Goal: Find specific page/section: Find specific page/section

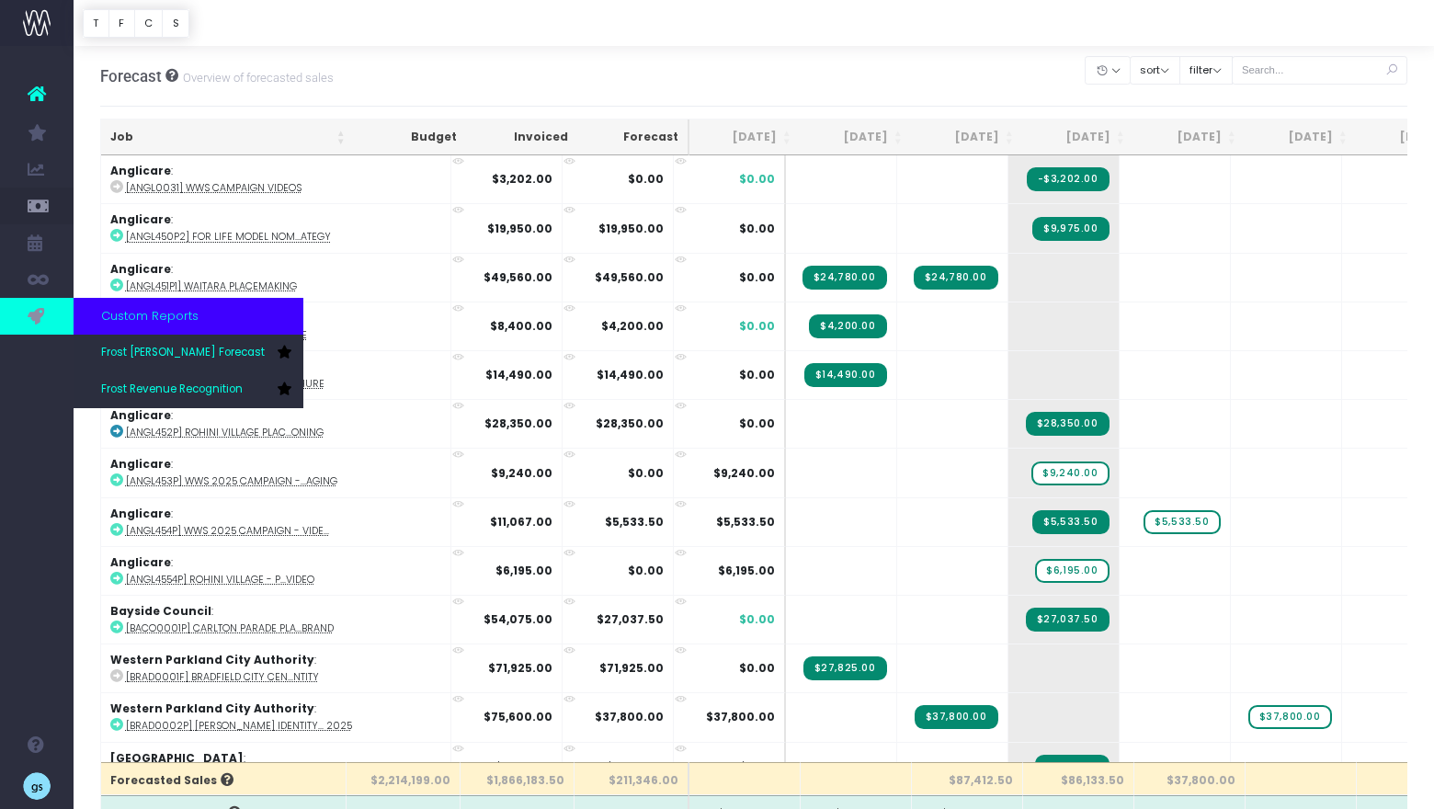
click at [37, 311] on icon at bounding box center [37, 316] width 18 height 20
click at [173, 403] on link "Frost Revenue Recognition" at bounding box center [189, 389] width 230 height 37
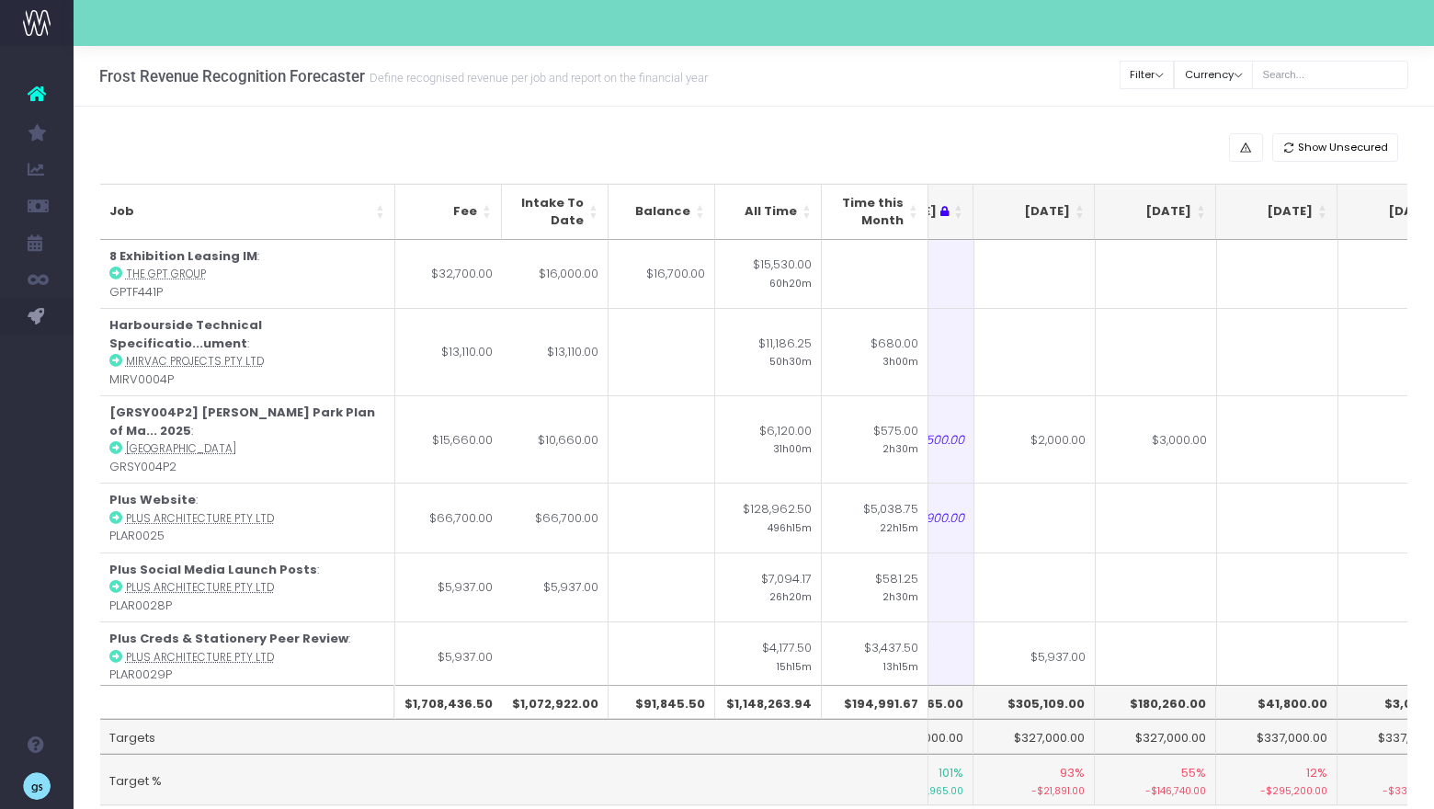
click at [1202, 206] on th "[DATE]" at bounding box center [1155, 212] width 121 height 56
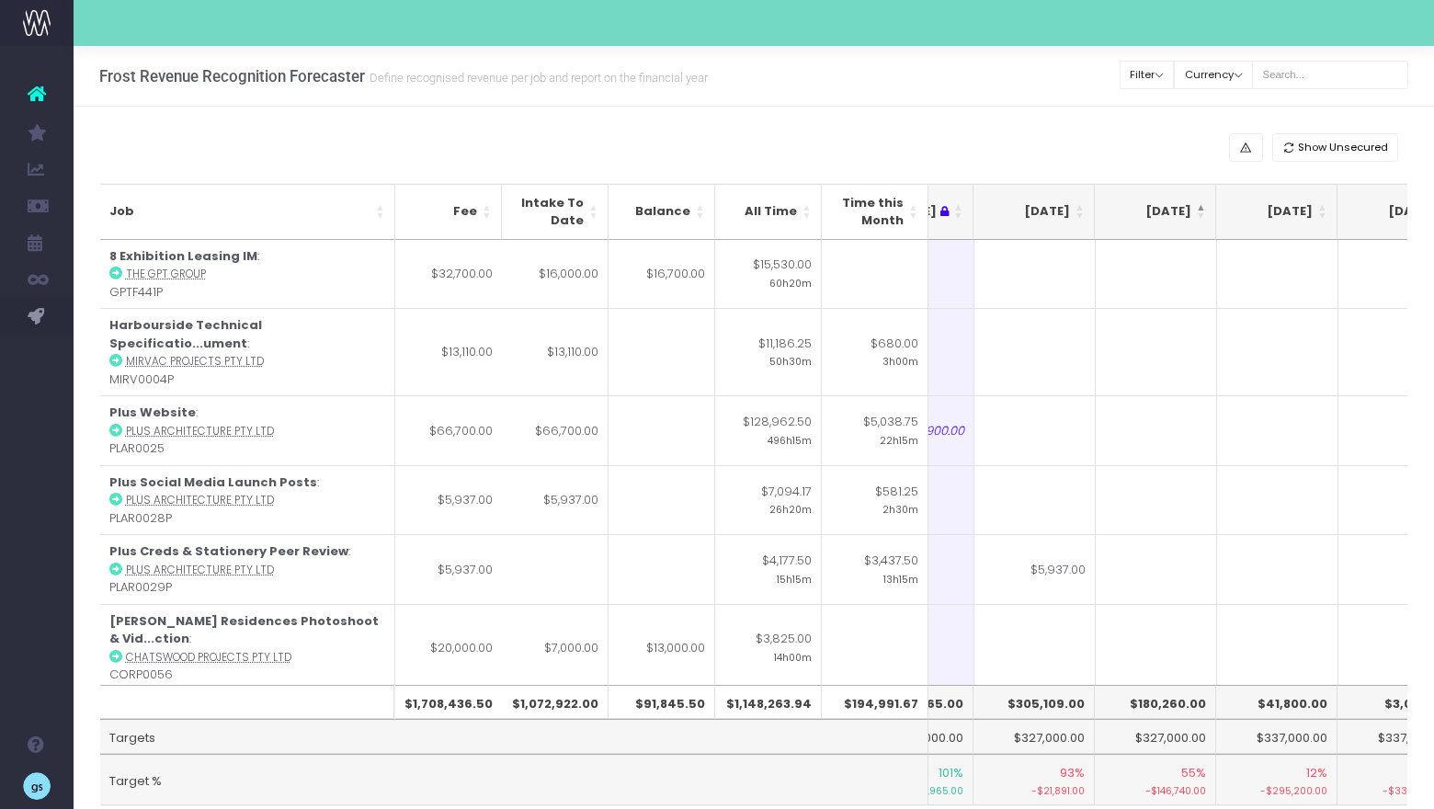
click at [1202, 206] on th "[DATE]" at bounding box center [1155, 212] width 121 height 56
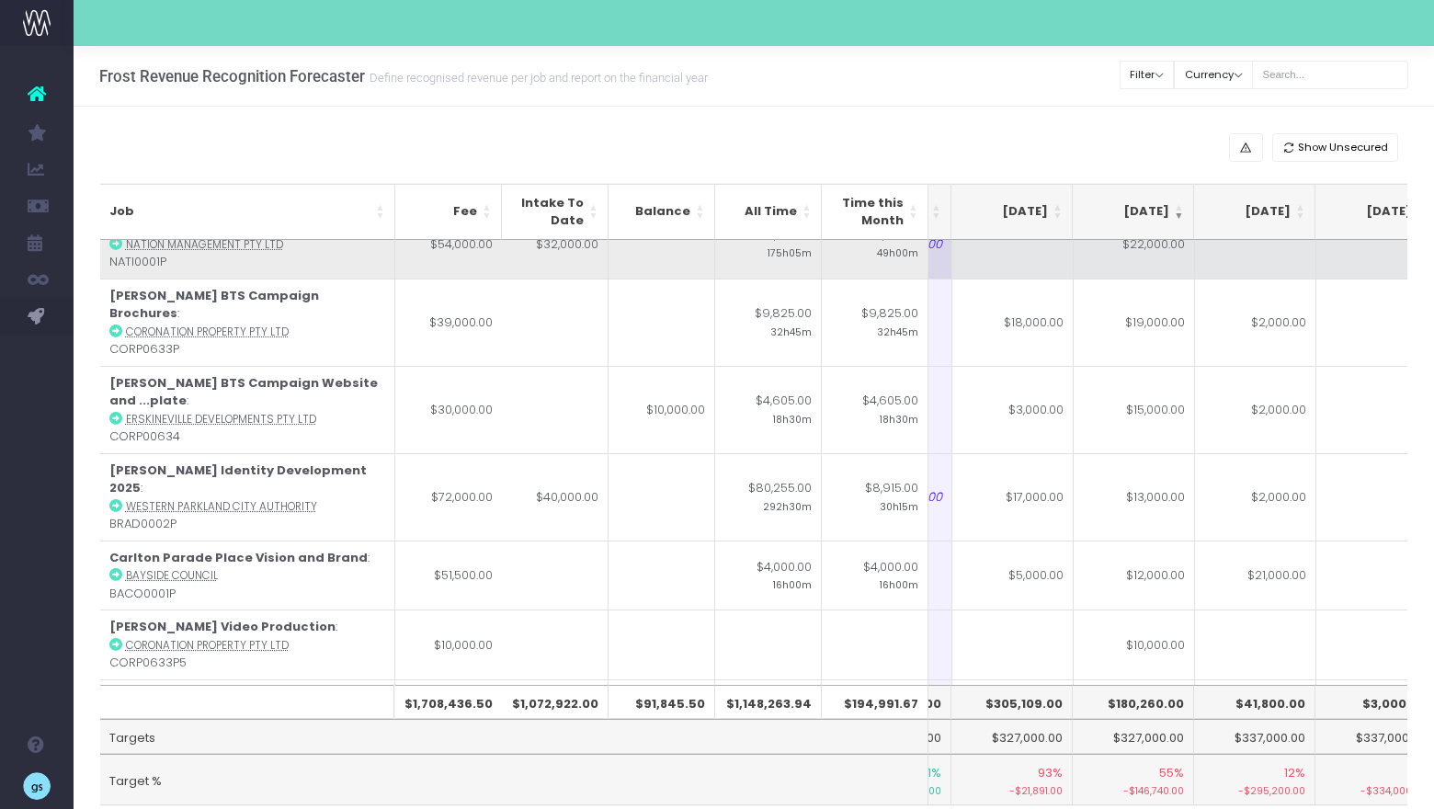
scroll to position [104, 342]
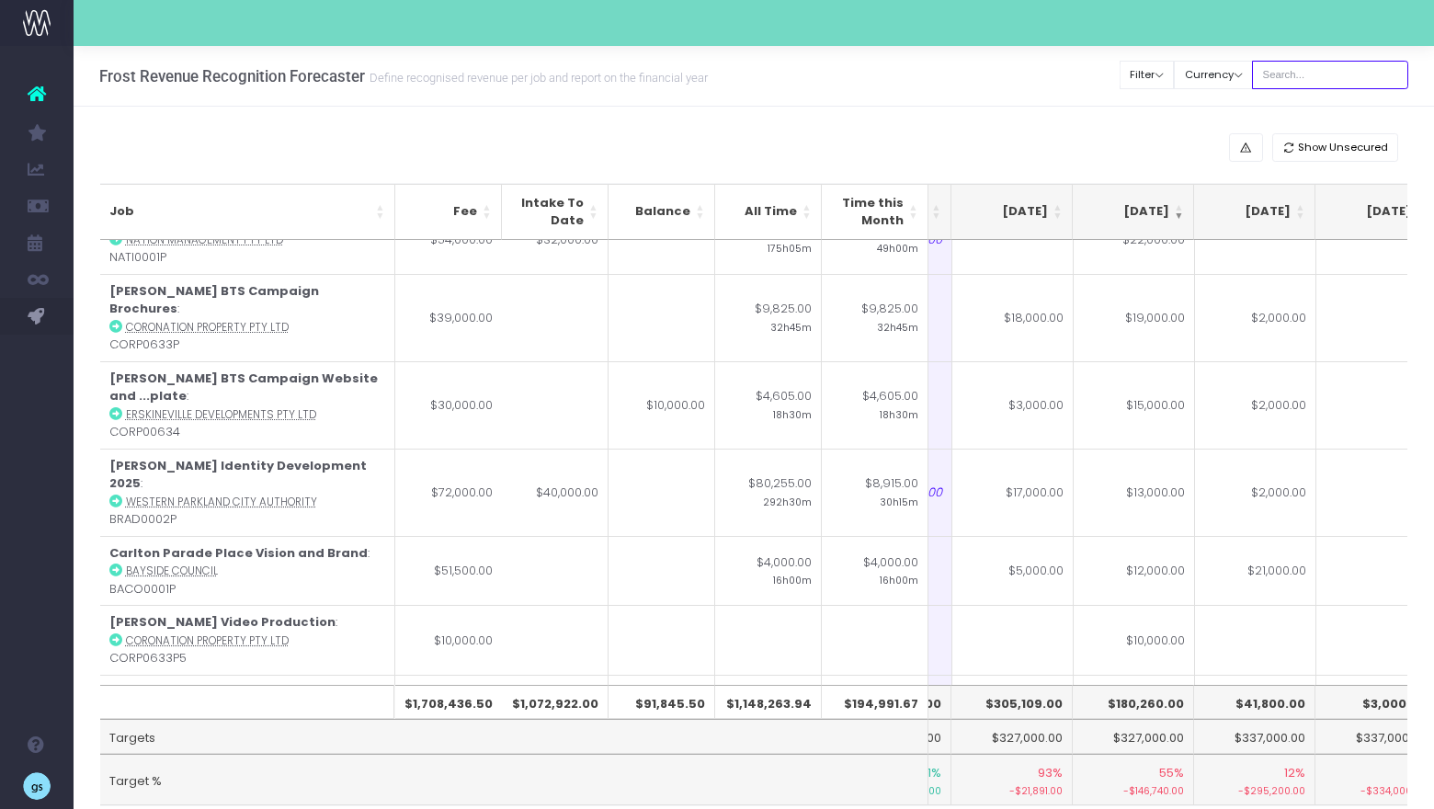
click at [1340, 74] on input "text" at bounding box center [1330, 75] width 156 height 28
type input "georgia"
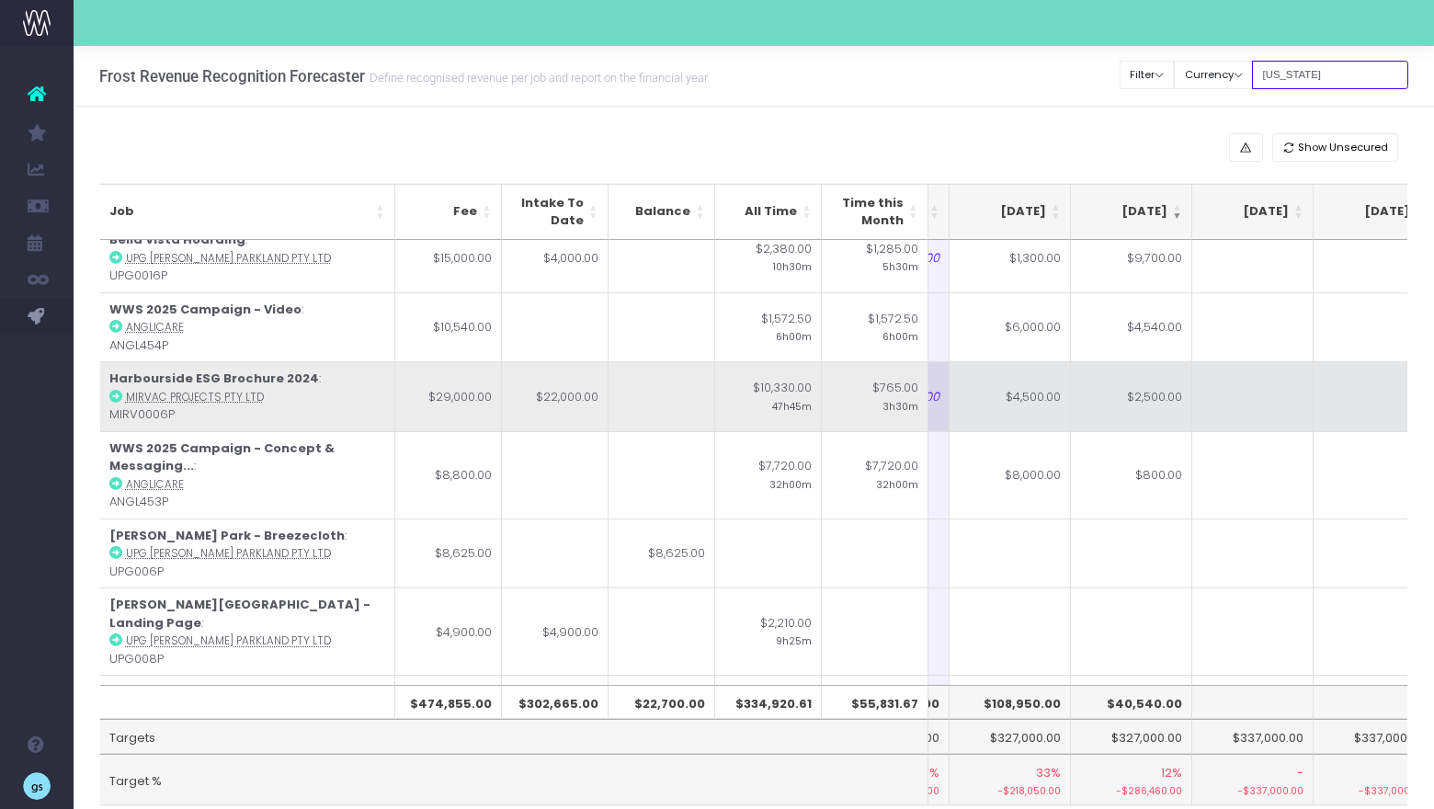
scroll to position [75, 344]
